Goal: Obtain resource: Obtain resource

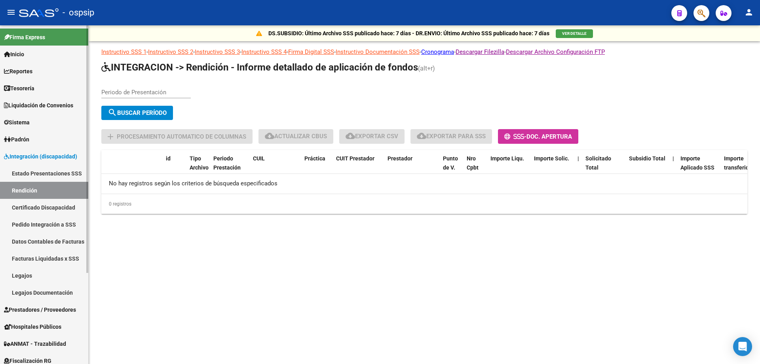
click at [29, 143] on span "Padrón" at bounding box center [16, 139] width 25 height 9
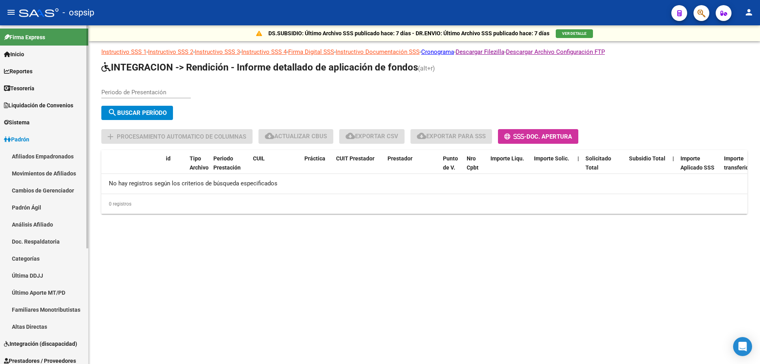
click at [60, 154] on link "Afiliados Empadronados" at bounding box center [44, 156] width 88 height 17
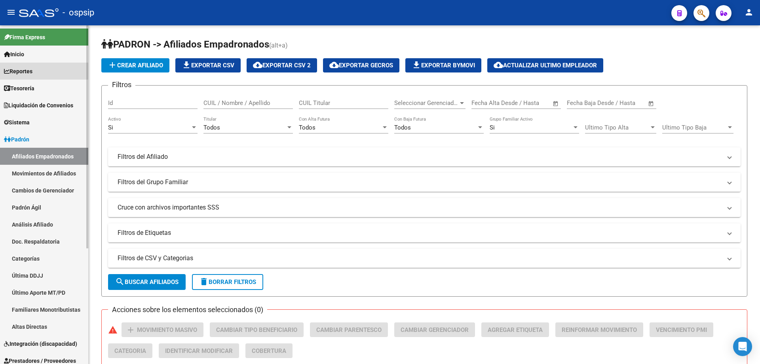
click at [32, 71] on span "Reportes" at bounding box center [18, 71] width 29 height 9
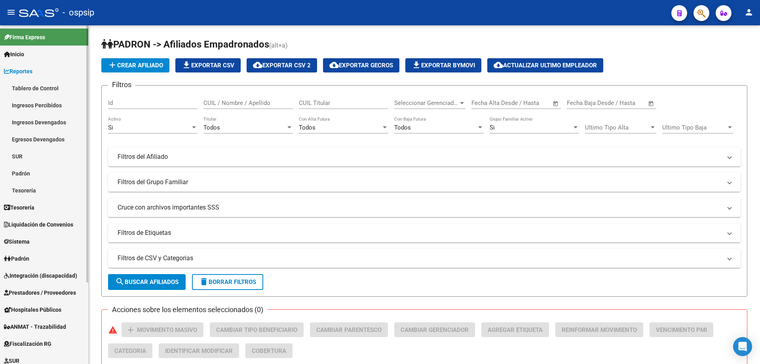
click at [25, 172] on link "Padrón" at bounding box center [44, 173] width 88 height 17
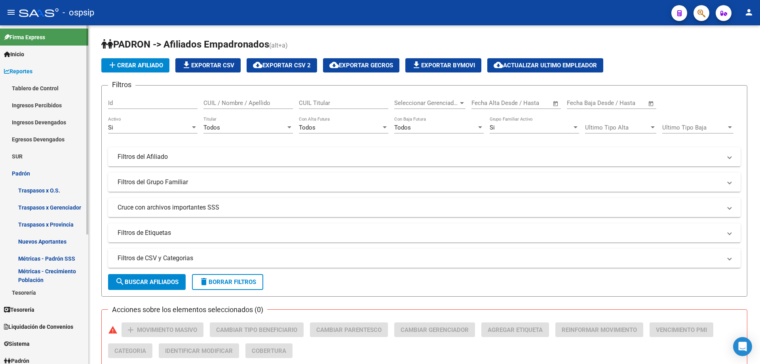
click at [64, 257] on link "Métricas - Padrón SSS" at bounding box center [44, 258] width 88 height 17
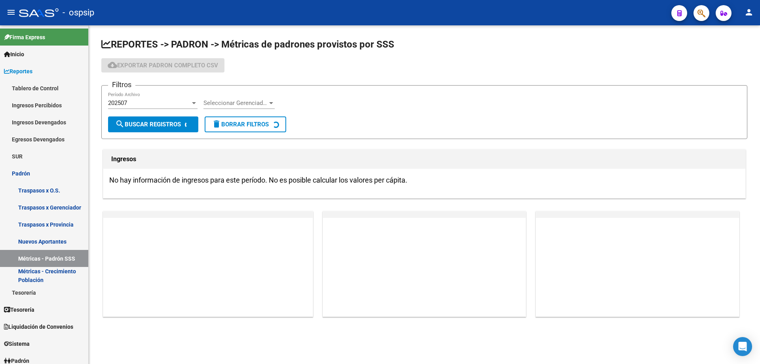
click at [193, 103] on div at bounding box center [194, 103] width 4 height 2
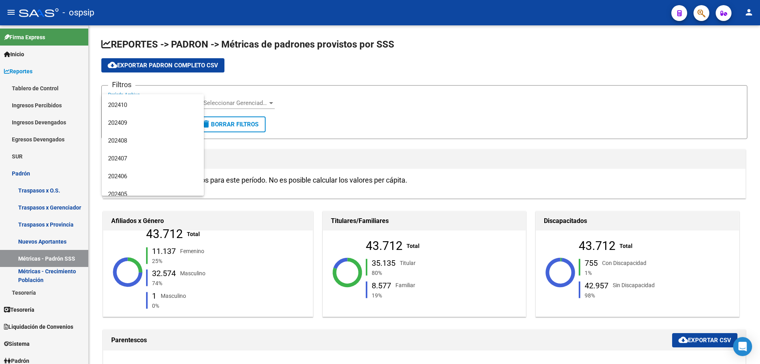
scroll to position [119, 0]
click at [149, 112] on span "202412" at bounding box center [153, 109] width 90 height 18
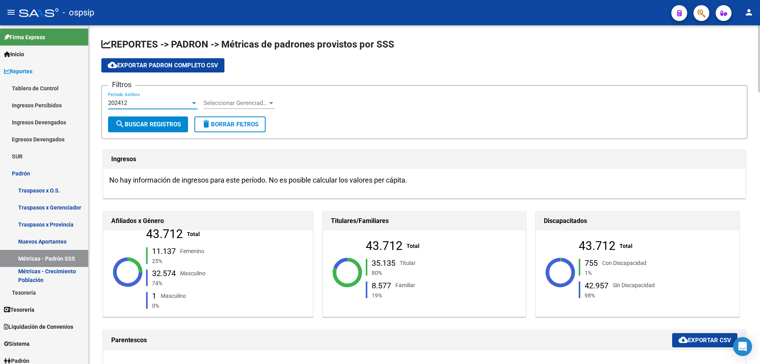
click at [249, 97] on div "Seleccionar Gerenciador Seleccionar Gerenciador" at bounding box center [239, 100] width 71 height 17
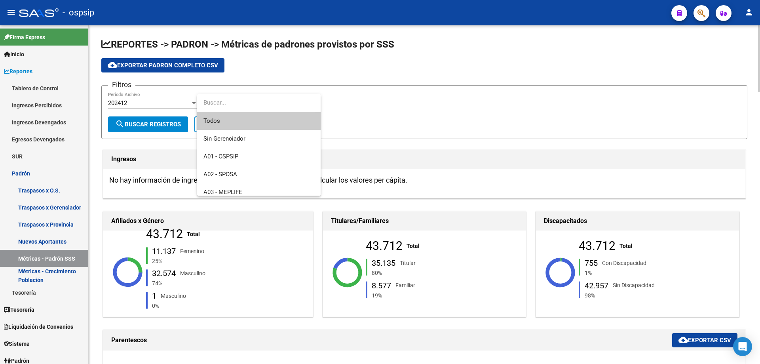
click at [280, 125] on span "Todos" at bounding box center [259, 121] width 111 height 18
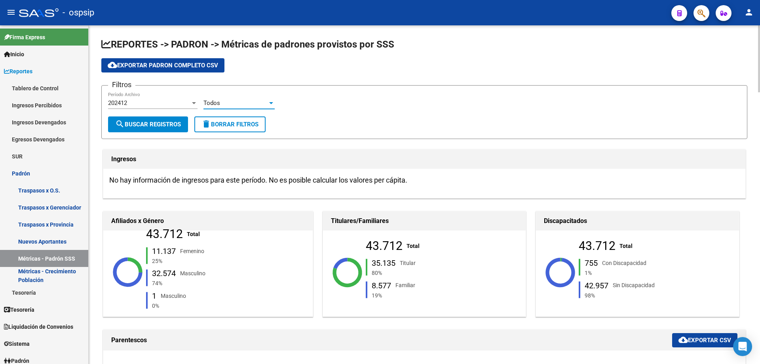
click at [174, 124] on span "search Buscar Registros" at bounding box center [148, 124] width 66 height 7
click at [710, 341] on span "cloud_download Exportar CSV" at bounding box center [705, 340] width 53 height 7
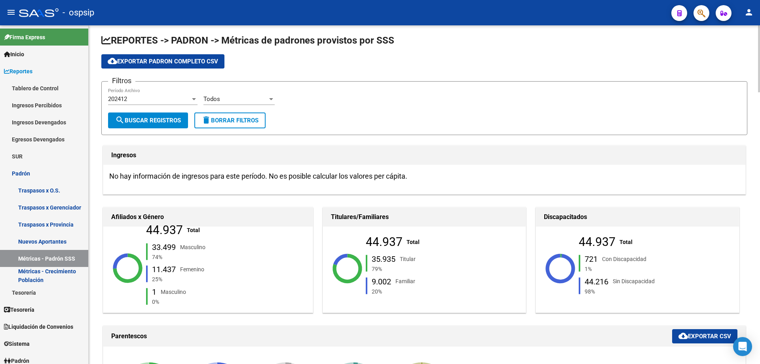
scroll to position [0, 0]
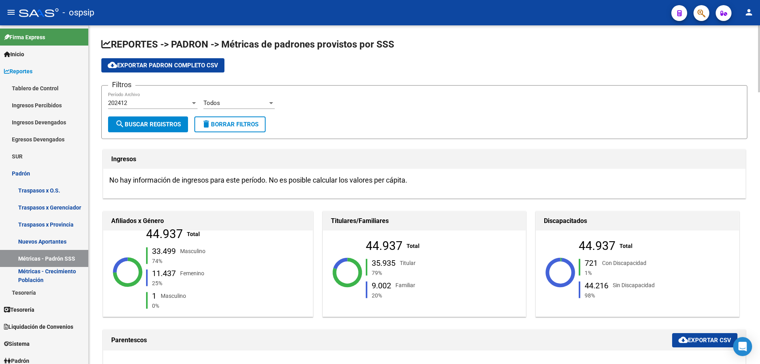
click at [185, 70] on button "cloud_download Exportar Padron Completo CSV" at bounding box center [162, 65] width 123 height 14
click at [141, 107] on div "202412 Período Archivo" at bounding box center [153, 100] width 90 height 17
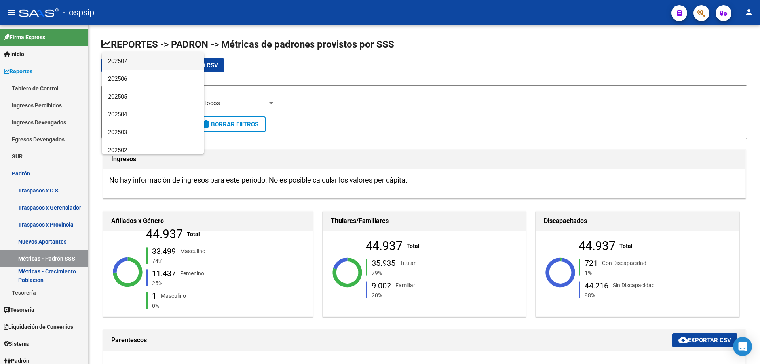
click at [149, 62] on span "202507" at bounding box center [153, 61] width 90 height 18
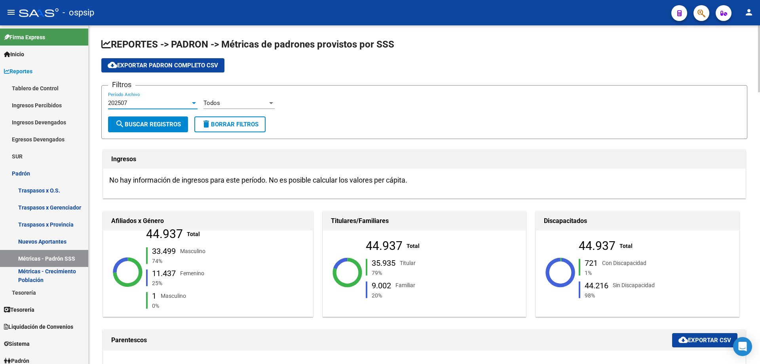
click at [170, 128] on button "search Buscar Registros" at bounding box center [148, 124] width 80 height 16
click at [141, 99] on div "202507" at bounding box center [149, 102] width 82 height 7
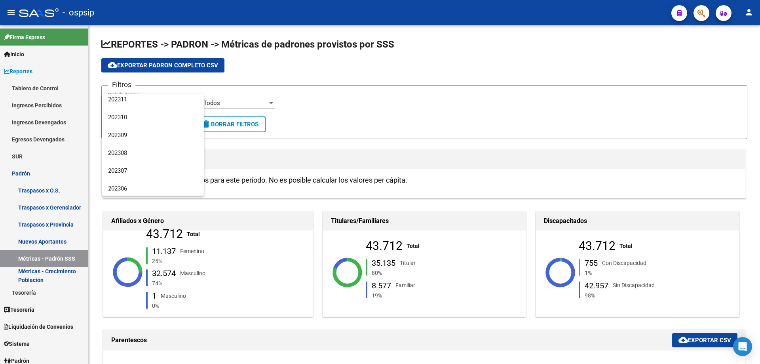
scroll to position [320, 0]
click at [145, 125] on span "202312" at bounding box center [153, 121] width 90 height 18
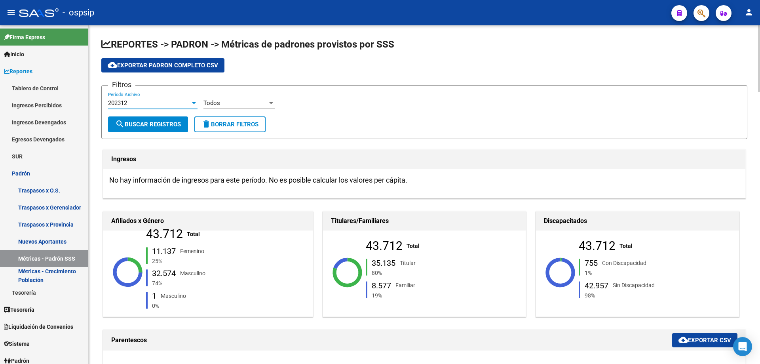
click at [171, 122] on span "search Buscar Registros" at bounding box center [148, 124] width 66 height 7
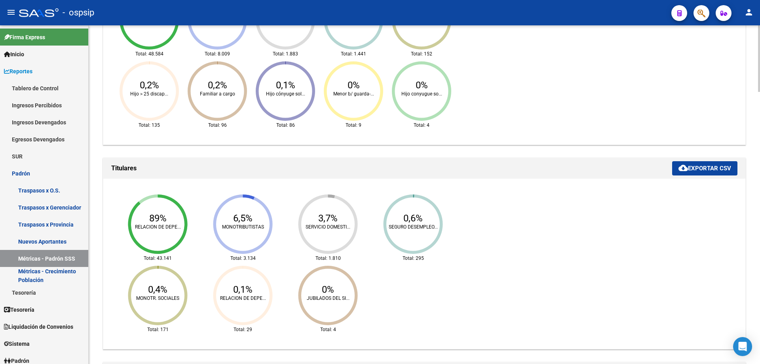
scroll to position [396, 0]
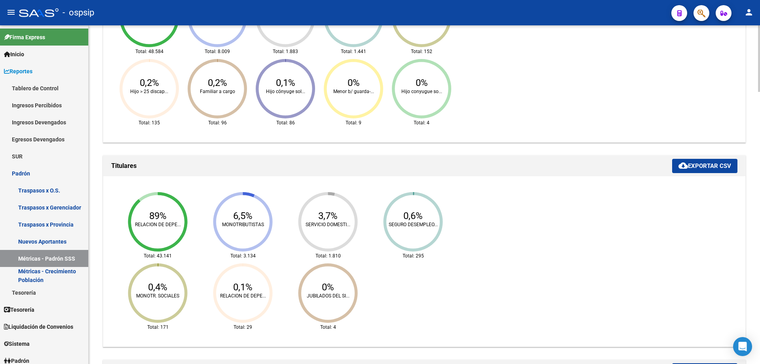
click at [459, 287] on icon "89% RELACION DE DEPE... Total: 43.141 6,5% MONOTRIBUTISTAS Total: 3.134 3,7% SE…" at bounding box center [287, 261] width 356 height 158
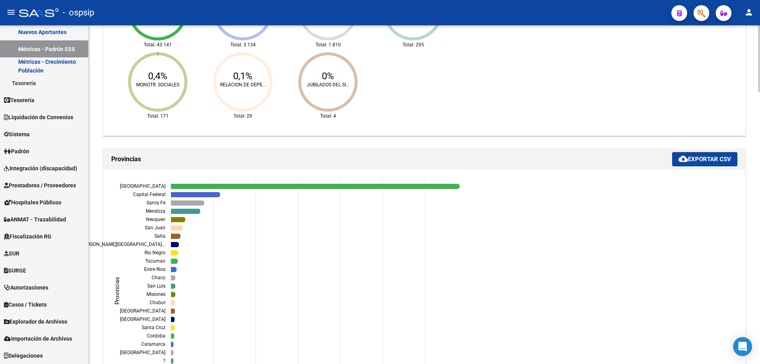
scroll to position [44, 0]
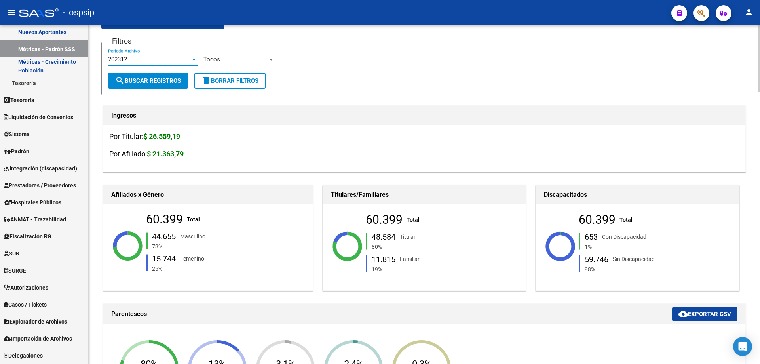
click at [147, 56] on div "202312" at bounding box center [149, 59] width 82 height 7
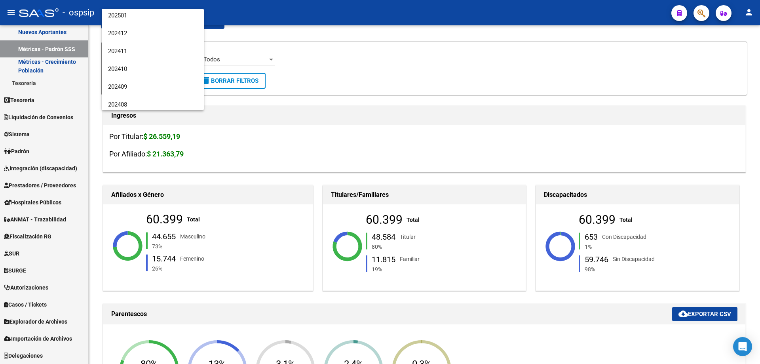
scroll to position [99, 0]
click at [159, 41] on span "202412" at bounding box center [153, 43] width 90 height 18
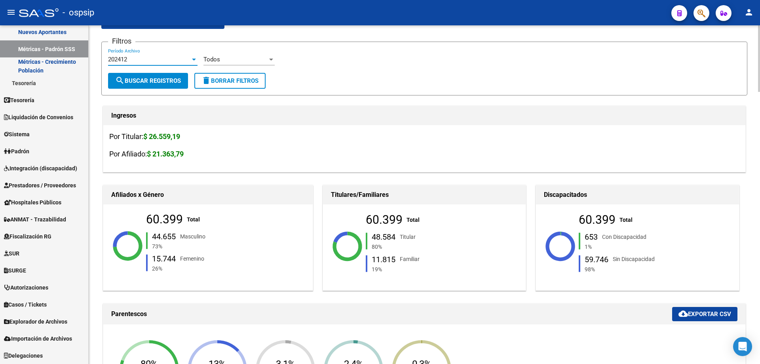
click at [162, 81] on span "search Buscar Registros" at bounding box center [148, 80] width 66 height 7
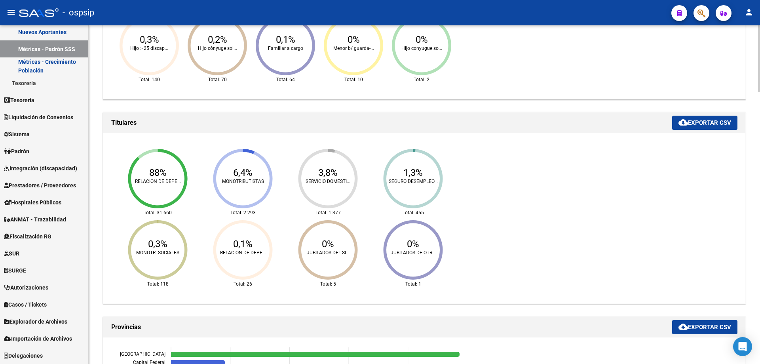
scroll to position [422, 0]
click at [725, 124] on span "cloud_download Exportar CSV" at bounding box center [705, 122] width 53 height 7
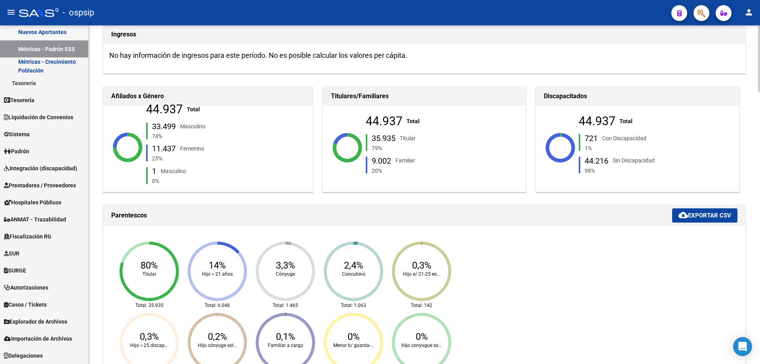
scroll to position [40, 0]
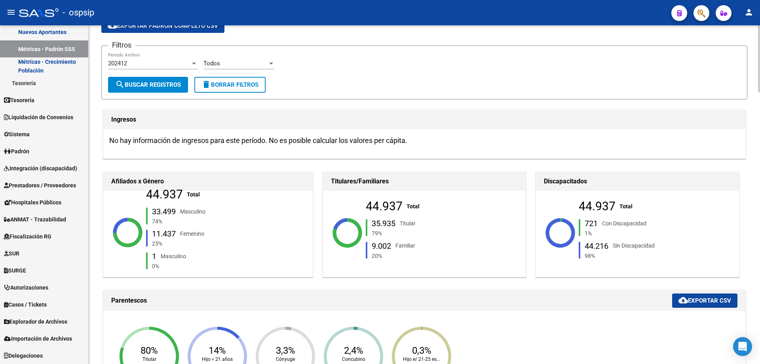
click at [141, 64] on div "202412" at bounding box center [149, 63] width 82 height 7
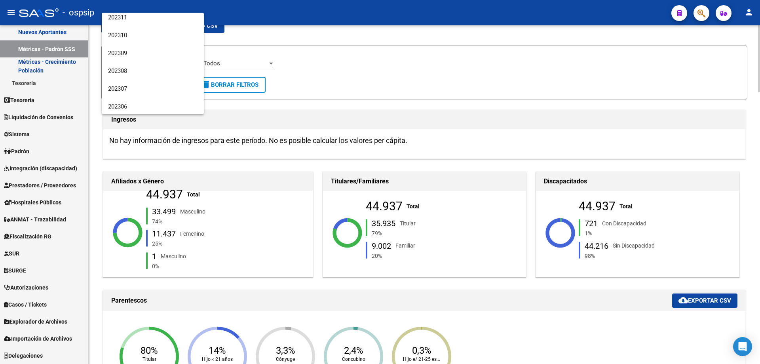
scroll to position [321, 0]
click at [141, 41] on span "202312" at bounding box center [153, 39] width 90 height 18
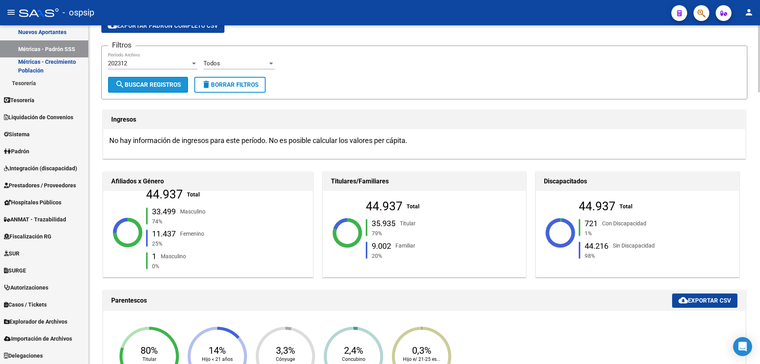
click at [171, 89] on button "search Buscar Registros" at bounding box center [148, 85] width 80 height 16
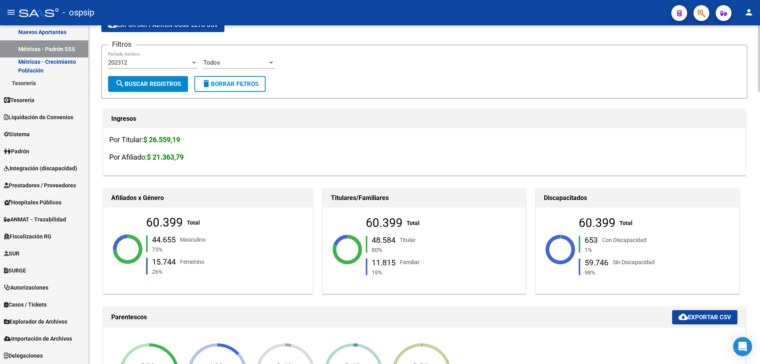
scroll to position [0, 0]
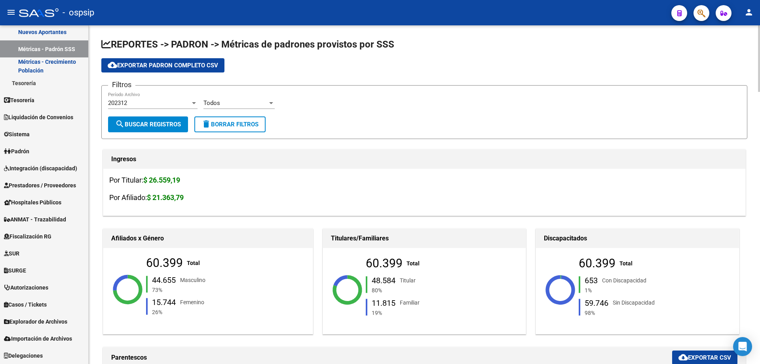
click at [155, 102] on div "202312" at bounding box center [149, 102] width 82 height 7
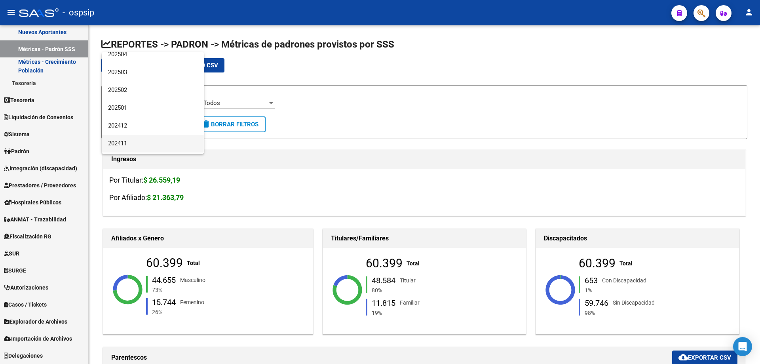
scroll to position [79, 0]
click at [144, 101] on span "202412" at bounding box center [153, 107] width 90 height 18
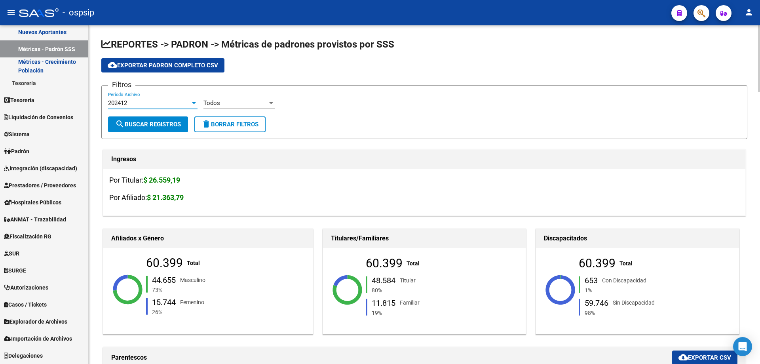
click at [150, 123] on span "search Buscar Registros" at bounding box center [148, 124] width 66 height 7
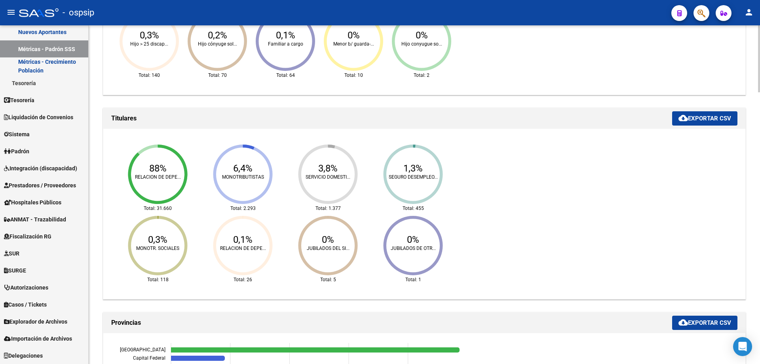
scroll to position [436, 0]
